Goal: Entertainment & Leisure: Consume media (video, audio)

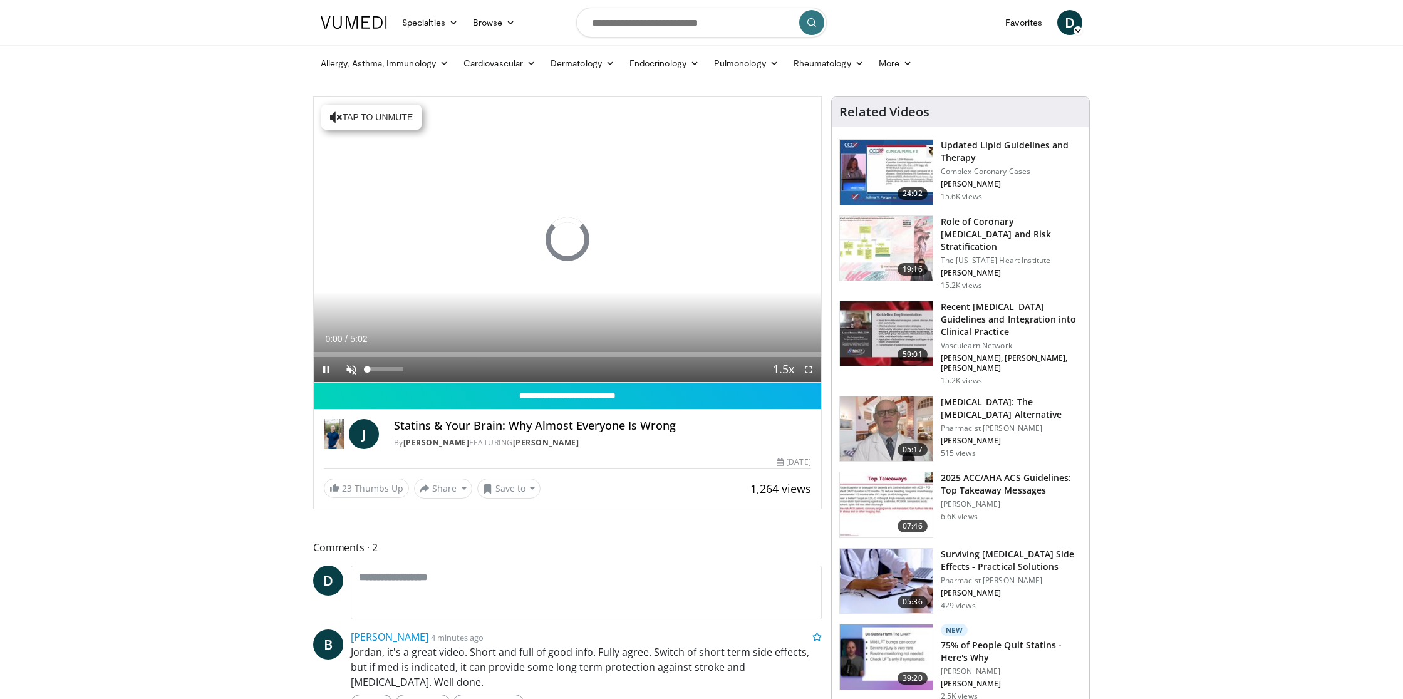
click at [349, 366] on span "Video Player" at bounding box center [351, 369] width 25 height 25
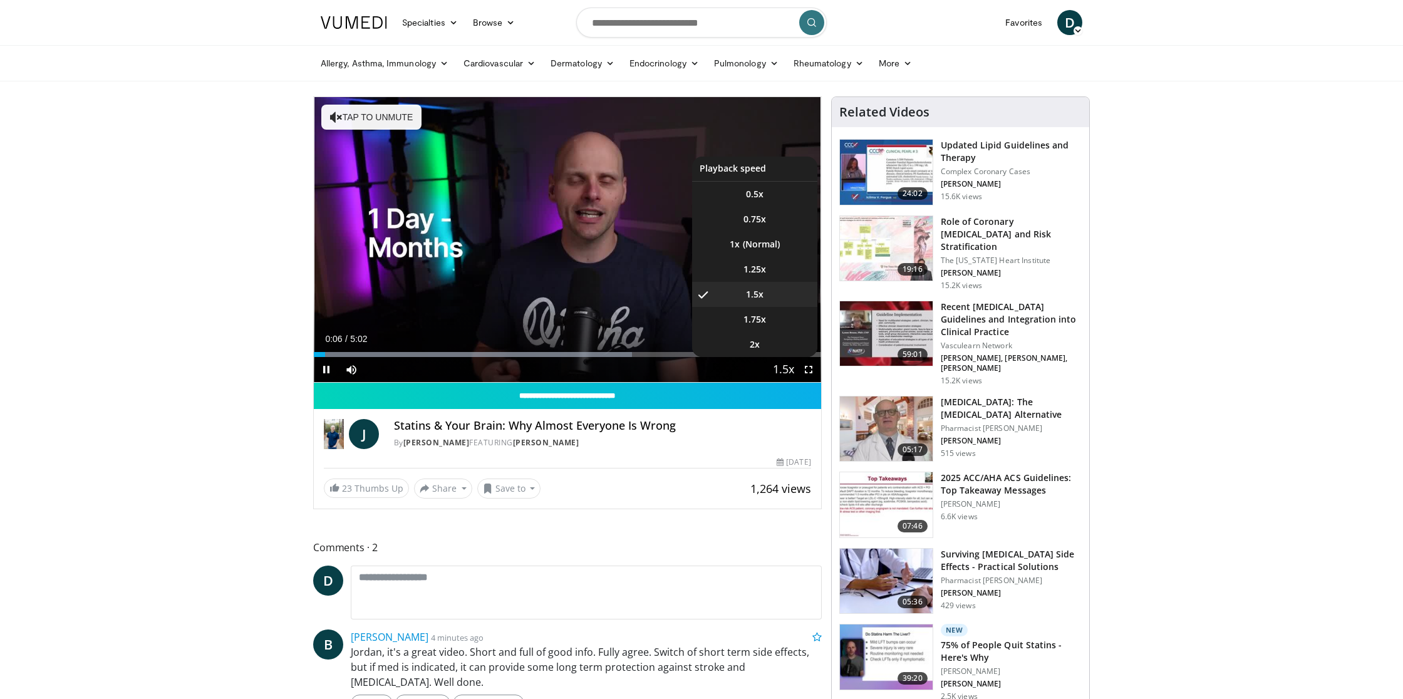
click at [786, 371] on span "Video Player" at bounding box center [784, 370] width 18 height 25
click at [749, 267] on span "1.25x" at bounding box center [754, 269] width 23 height 13
